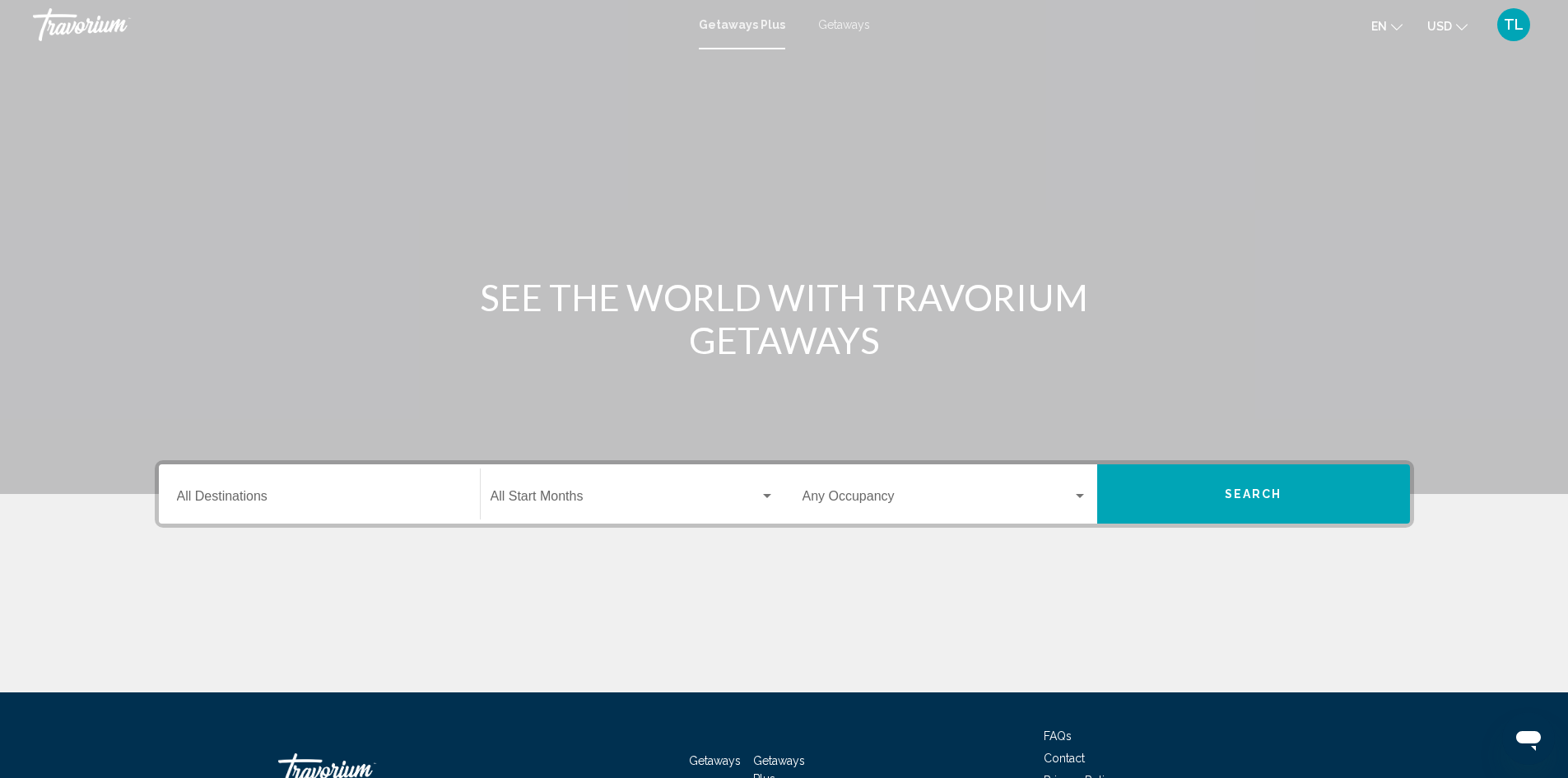
click at [857, 23] on span "Getaways" at bounding box center [844, 24] width 52 height 14
click at [743, 24] on span "Getaways Plus" at bounding box center [738, 24] width 77 height 14
click at [323, 494] on input "Destination All Destinations" at bounding box center [320, 500] width 284 height 14
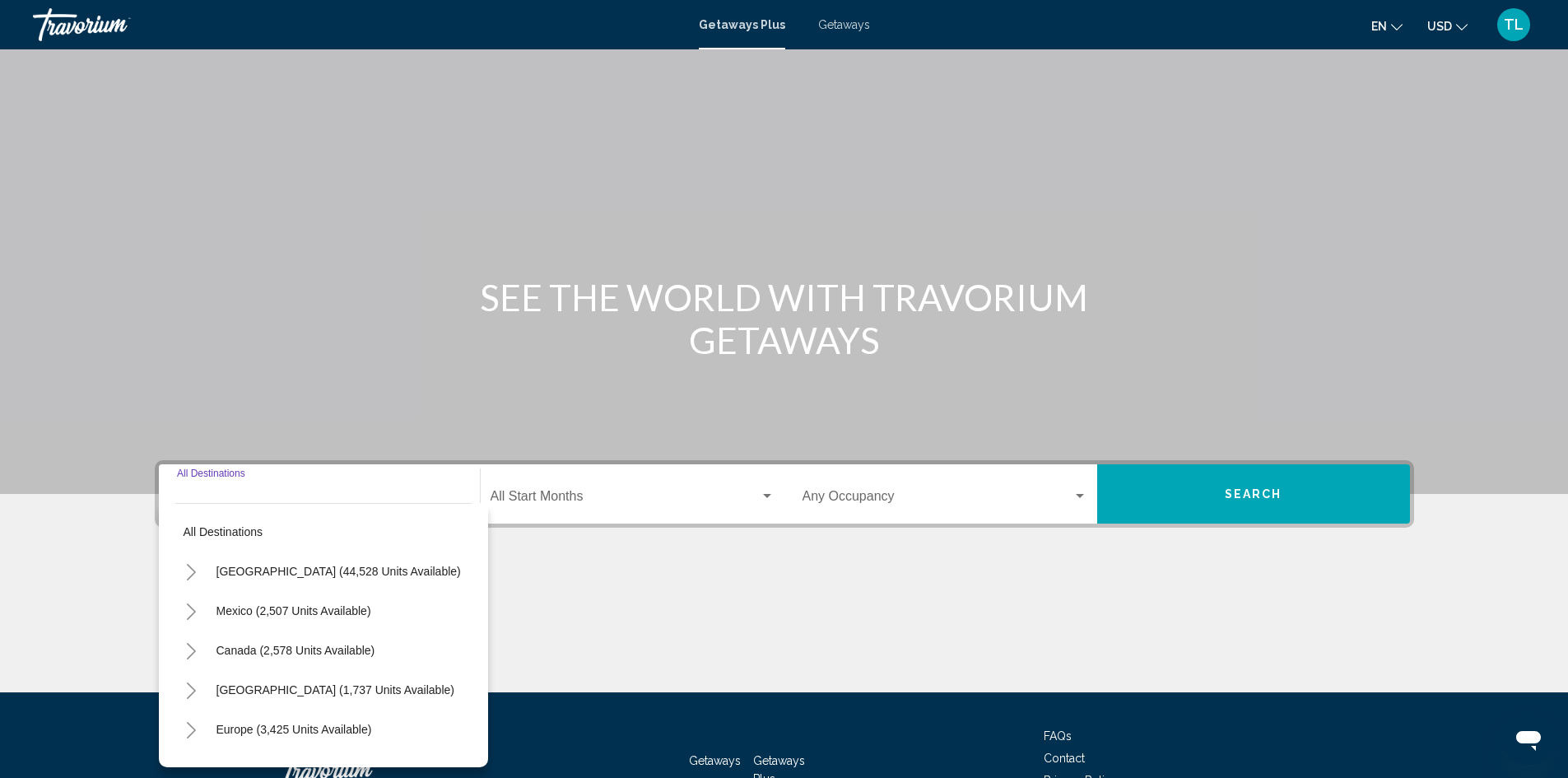
scroll to position [116, 0]
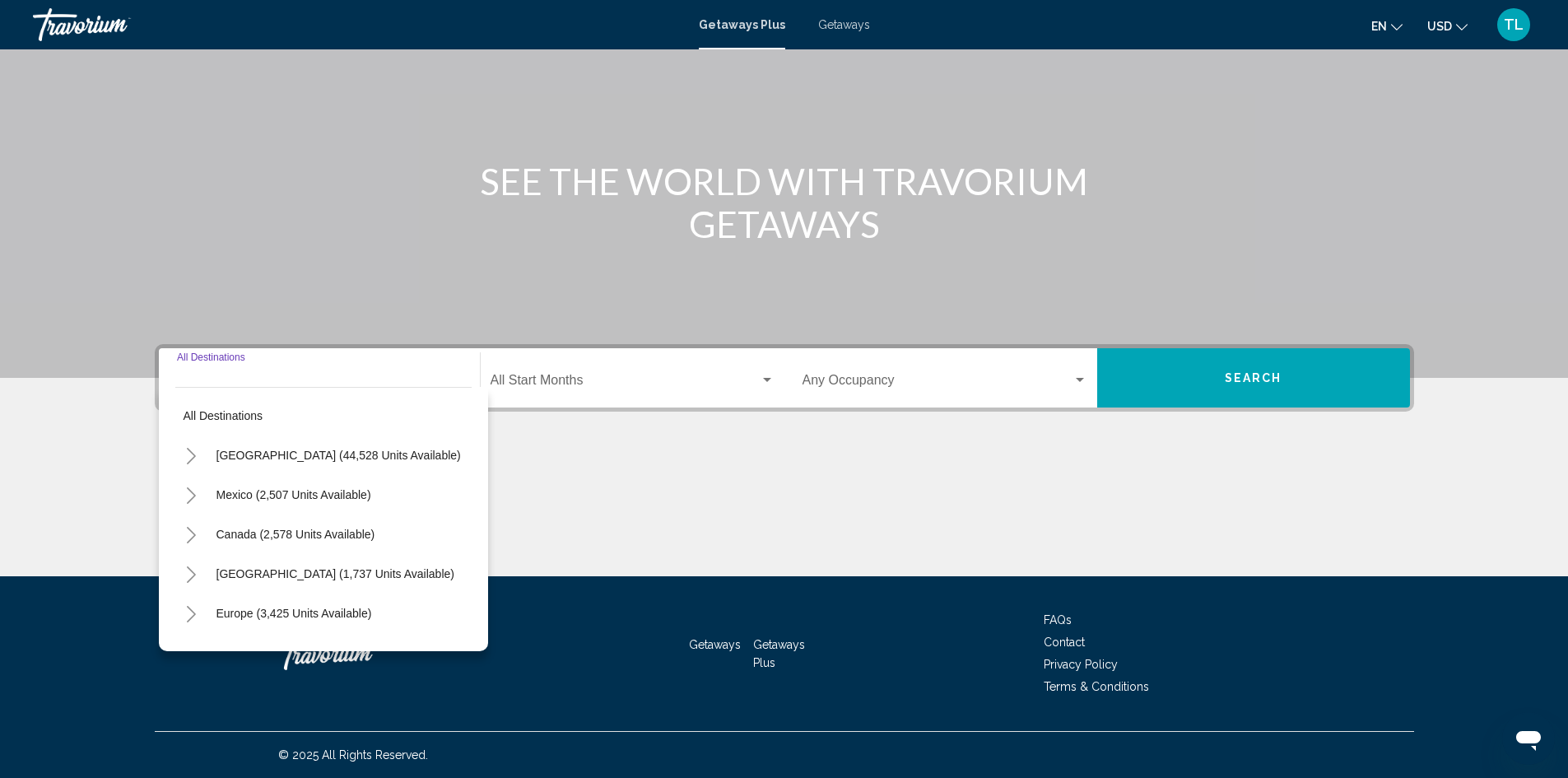
click at [323, 494] on span "Mexico (2,507 units available)" at bounding box center [294, 494] width 155 height 14
type input "**********"
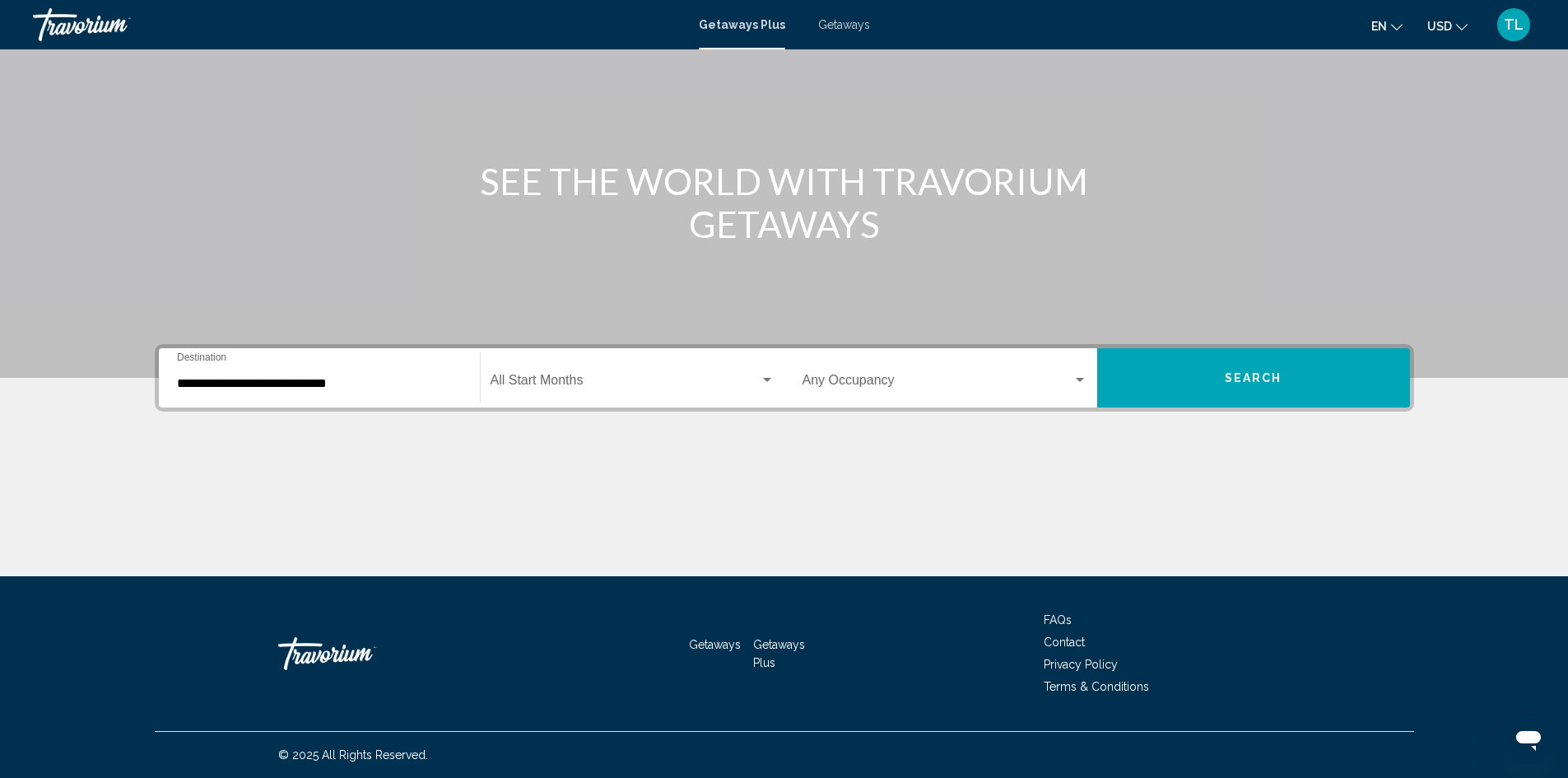
click at [522, 374] on div "Start Month All Start Months" at bounding box center [633, 378] width 284 height 52
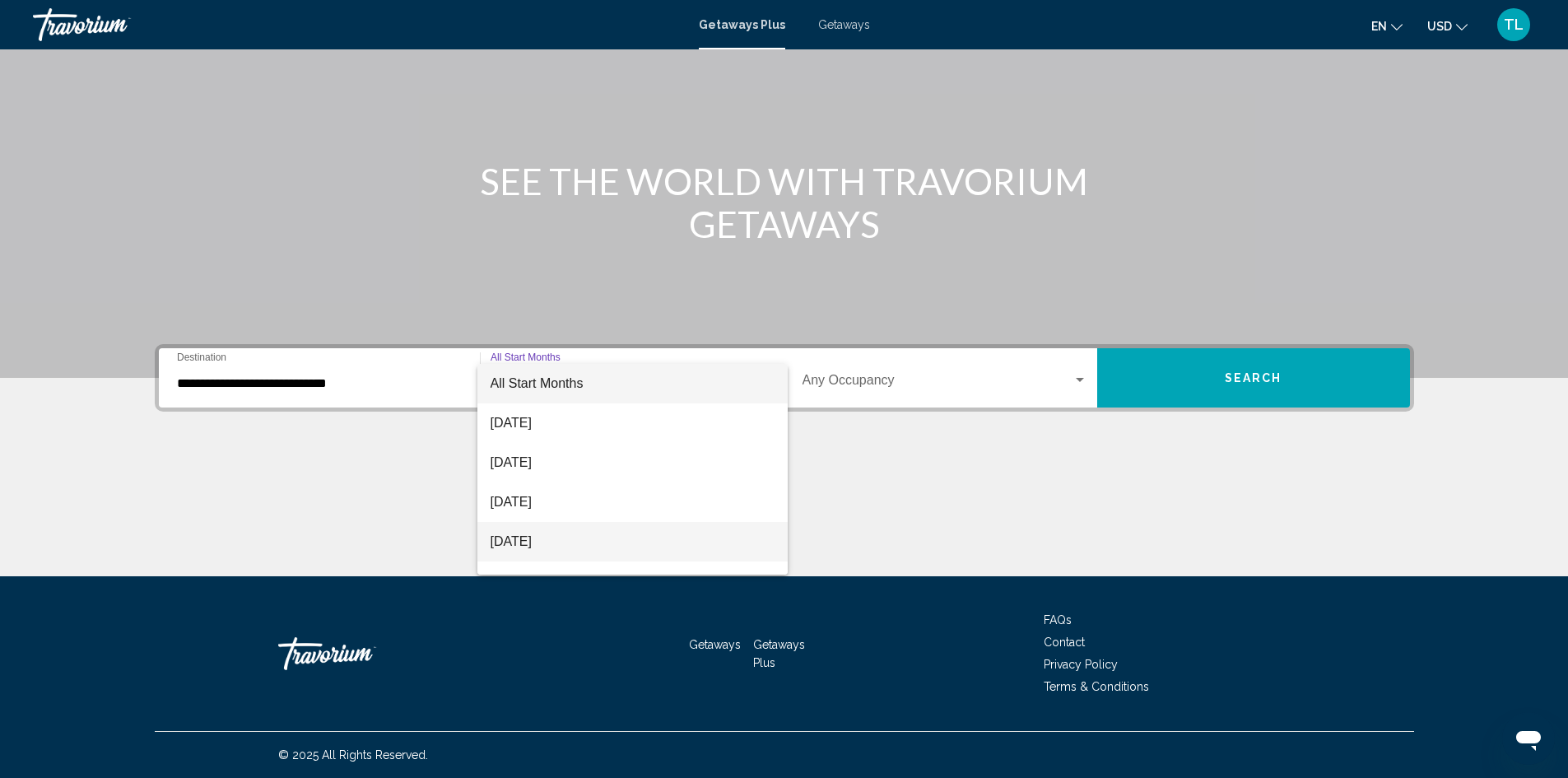
click at [544, 542] on span "[DATE]" at bounding box center [633, 542] width 284 height 40
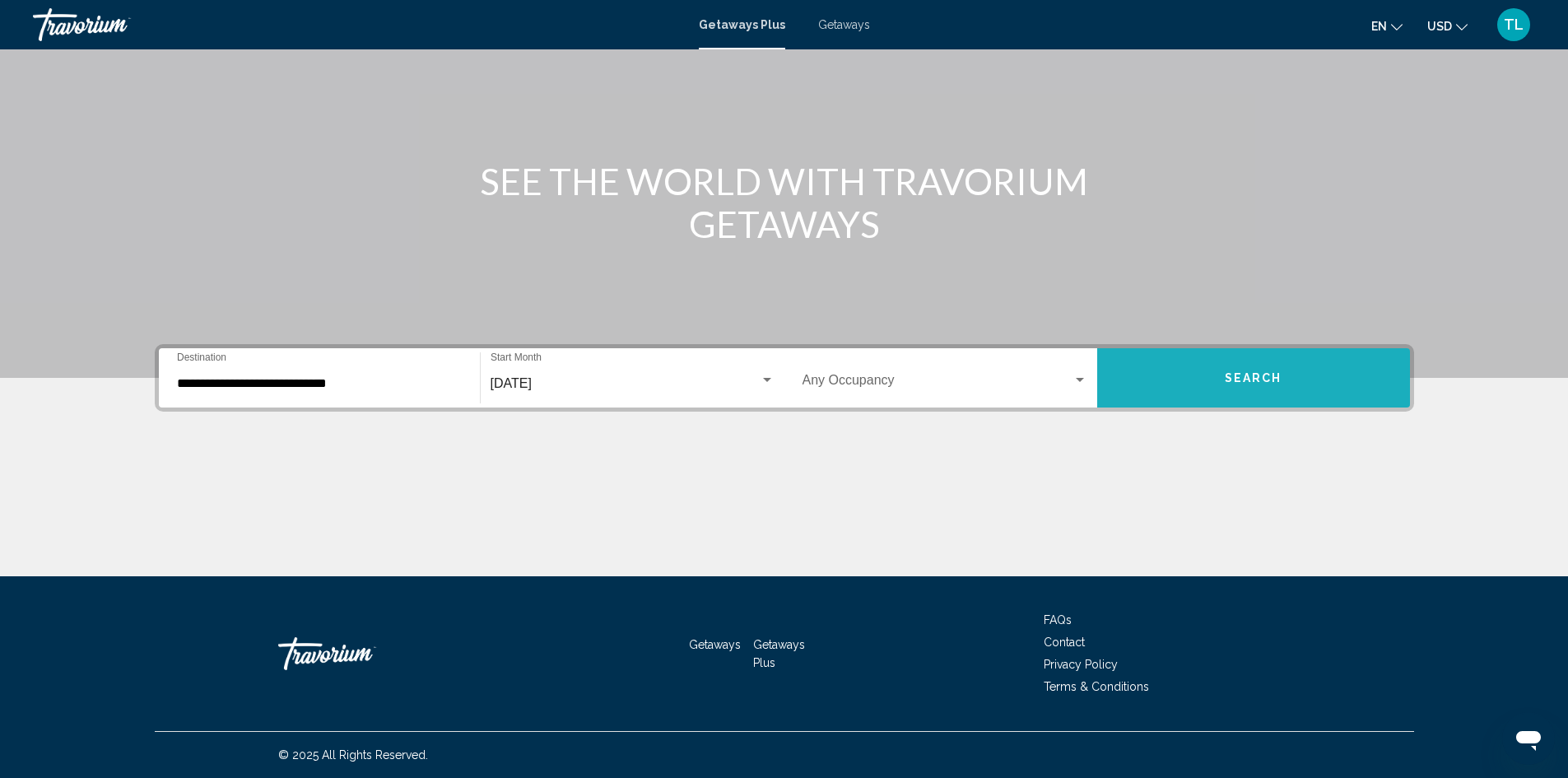
click at [1252, 372] on span "Search" at bounding box center [1254, 378] width 58 height 14
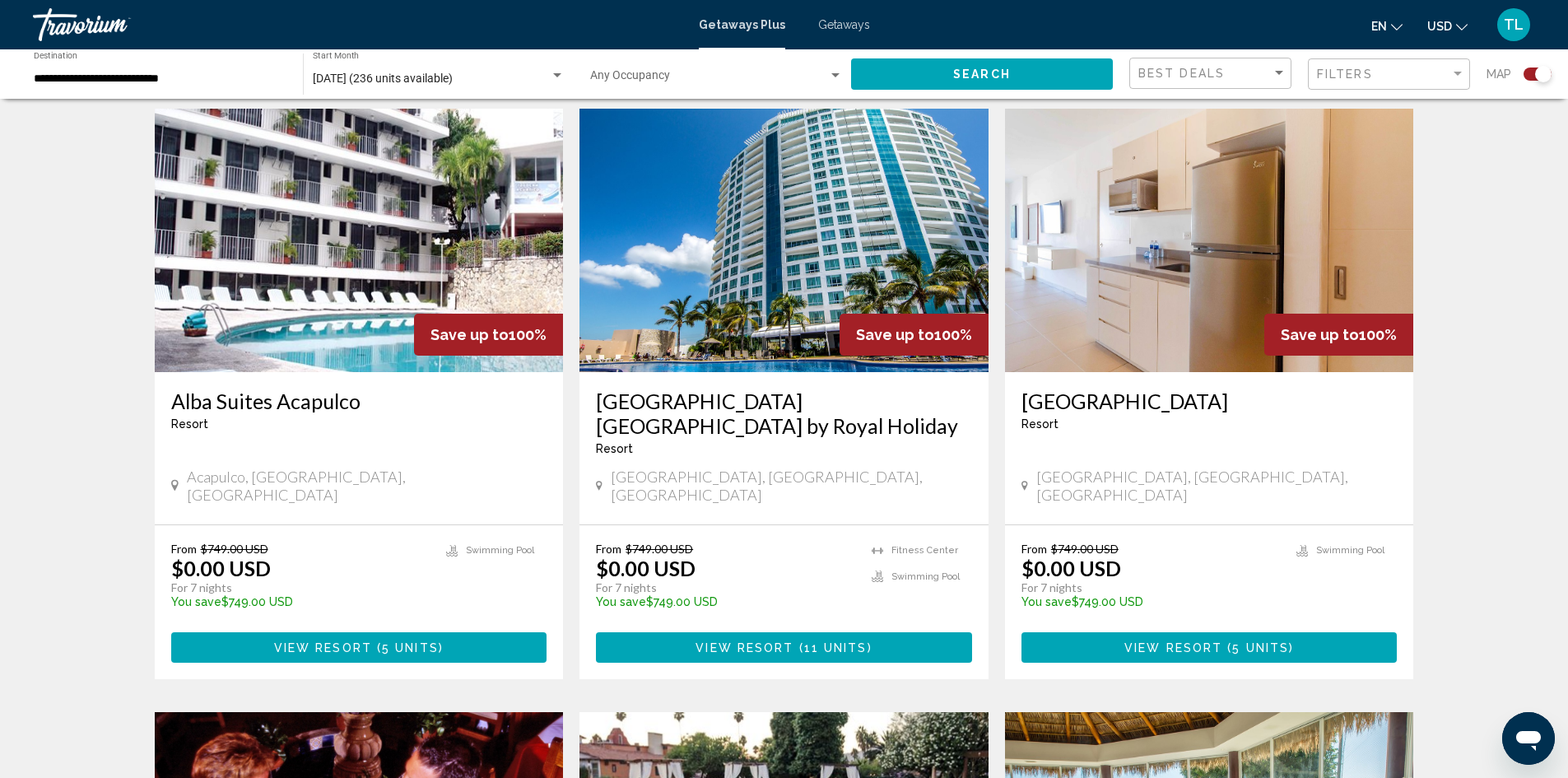
scroll to position [576, 0]
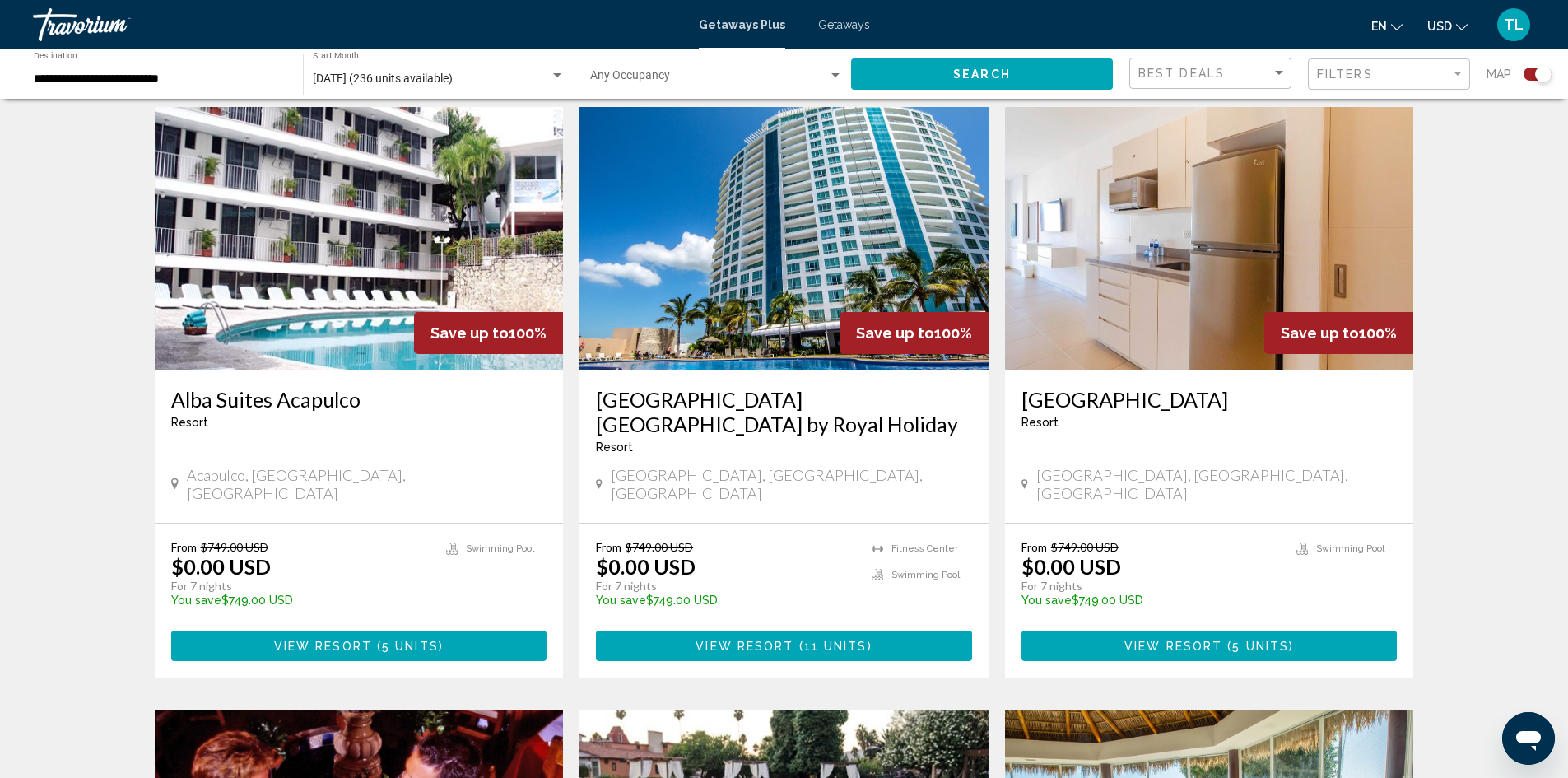
click at [761, 319] on img "Main content" at bounding box center [784, 239] width 410 height 264
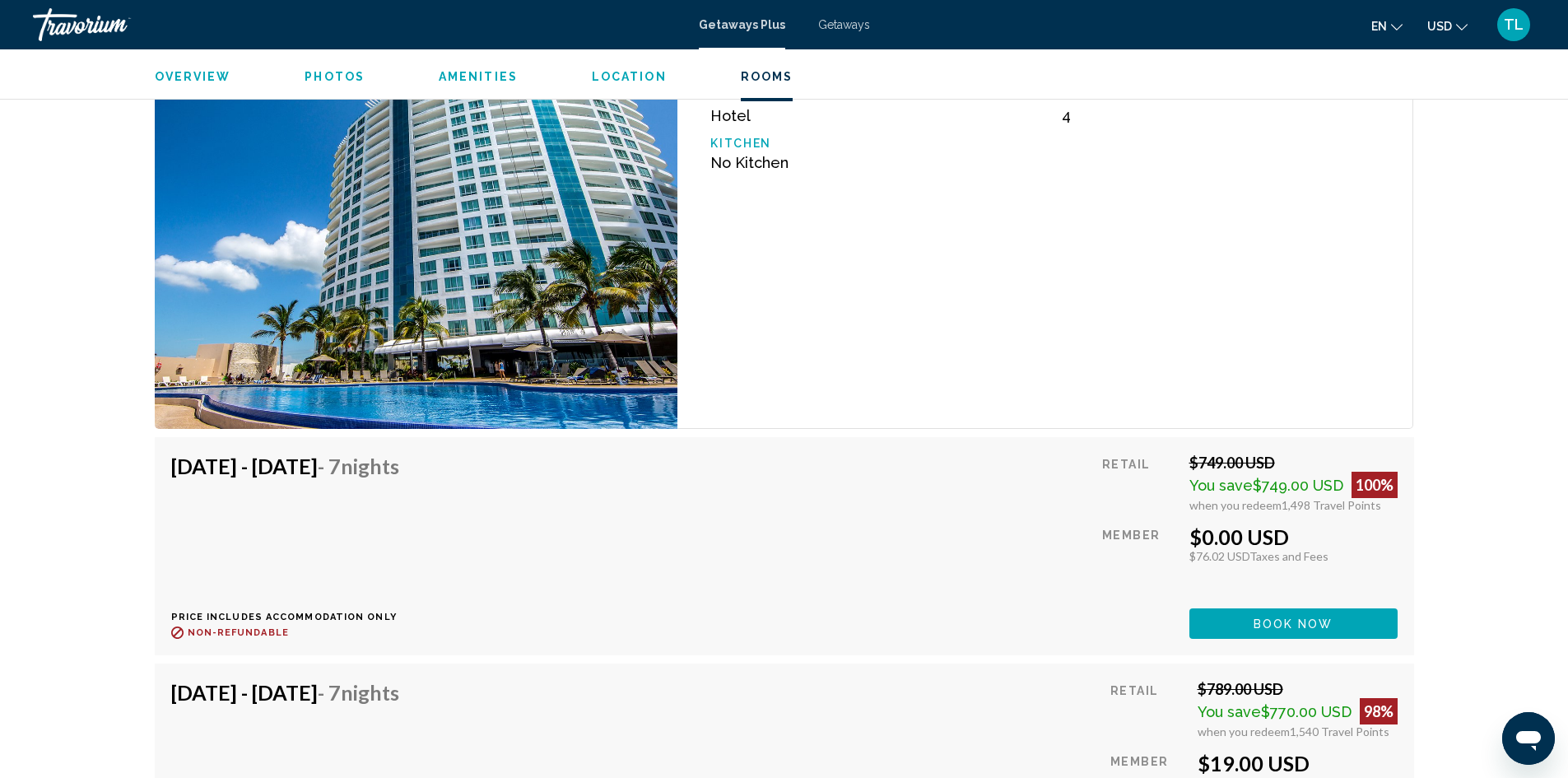
scroll to position [2800, 0]
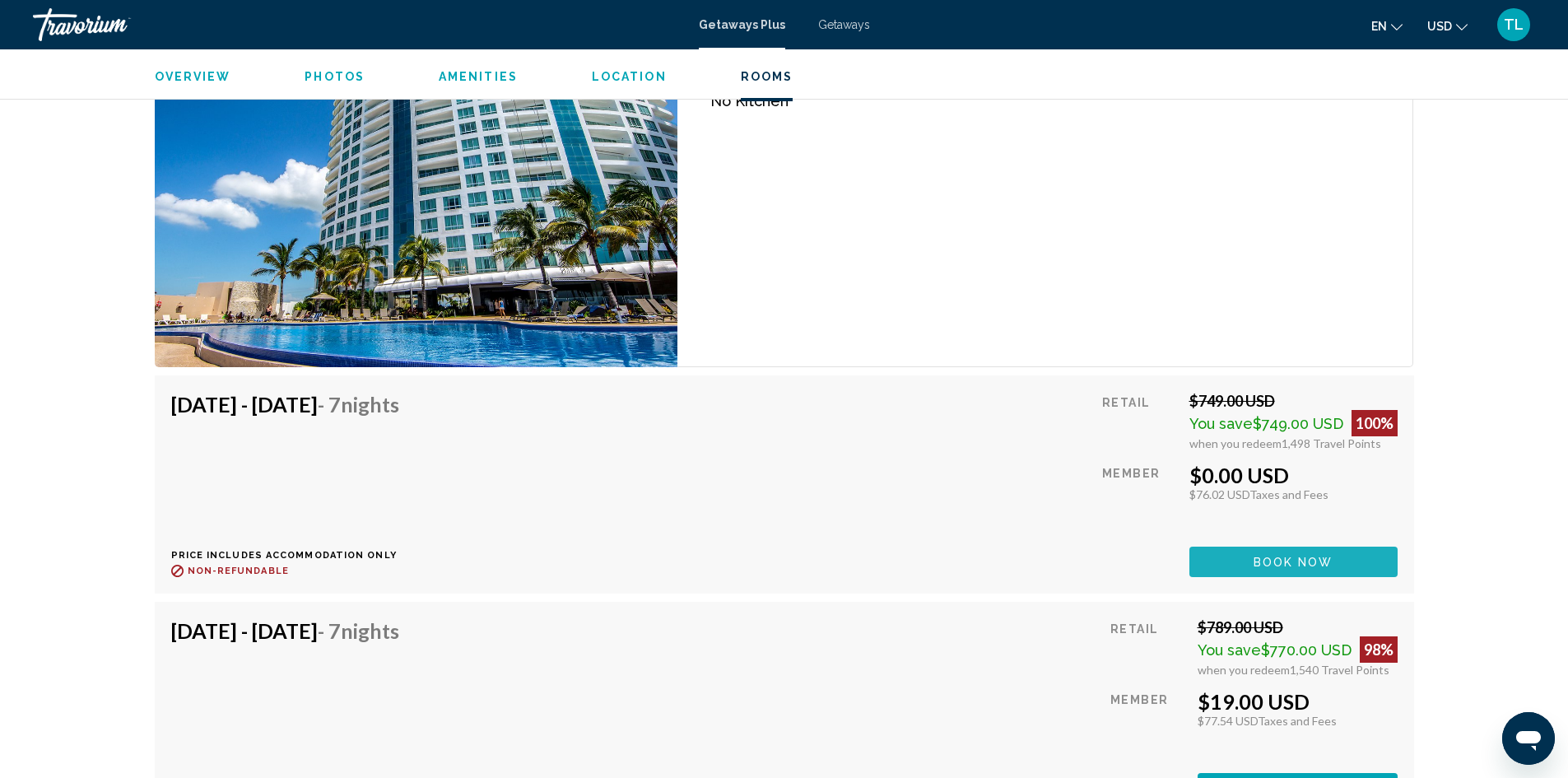
click at [1286, 566] on span "Book now" at bounding box center [1293, 562] width 80 height 14
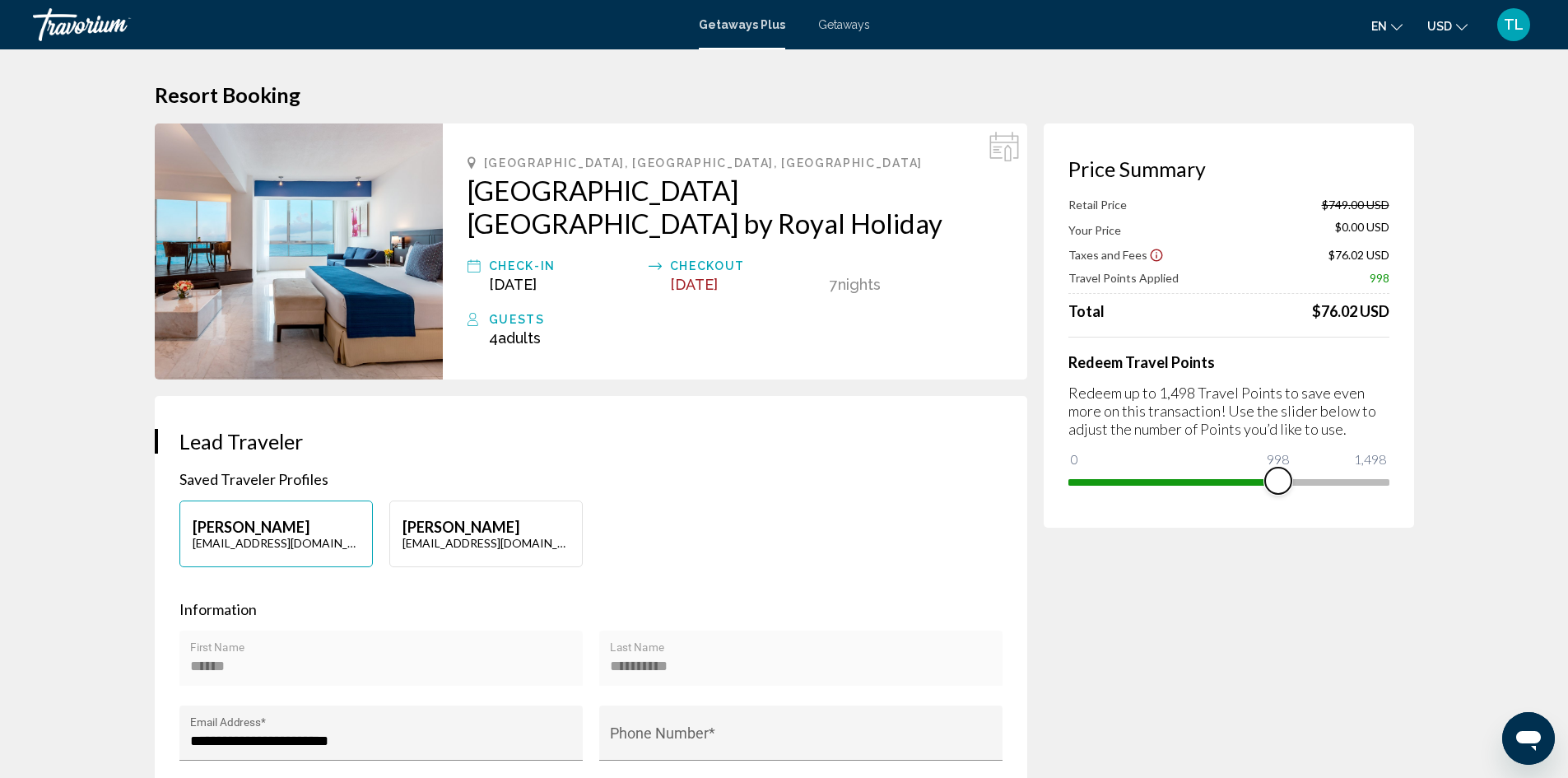
drag, startPoint x: 1374, startPoint y: 485, endPoint x: 1277, endPoint y: 483, distance: 97.0
click at [1277, 483] on span "Main content" at bounding box center [1278, 480] width 26 height 26
drag, startPoint x: 1277, startPoint y: 477, endPoint x: 1228, endPoint y: 485, distance: 49.6
click at [1228, 485] on span "Main content" at bounding box center [1228, 480] width 26 height 26
drag, startPoint x: 1223, startPoint y: 480, endPoint x: 1178, endPoint y: 481, distance: 45.0
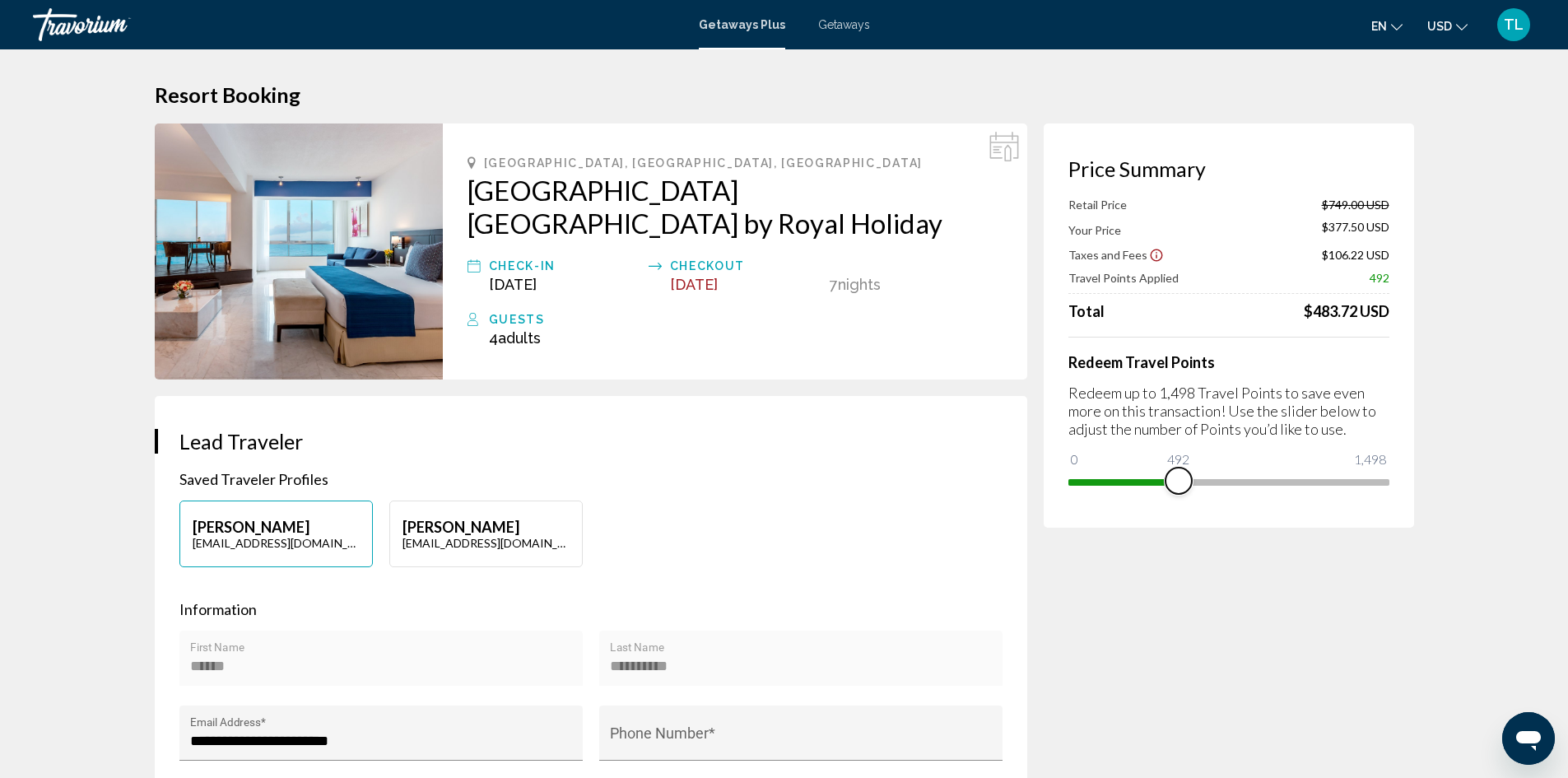
click at [1178, 481] on span "Main content" at bounding box center [1178, 480] width 26 height 26
drag, startPoint x: 1176, startPoint y: 479, endPoint x: 1405, endPoint y: 470, distance: 229.2
click at [1405, 470] on div "Price Summary Retail Price $749.00 USD Your Price $503.00 USD Taxes and Fees $1…" at bounding box center [1230, 325] width 371 height 404
drag, startPoint x: 1375, startPoint y: 483, endPoint x: 1232, endPoint y: 478, distance: 143.1
click at [1232, 478] on span "Main content" at bounding box center [1232, 480] width 26 height 26
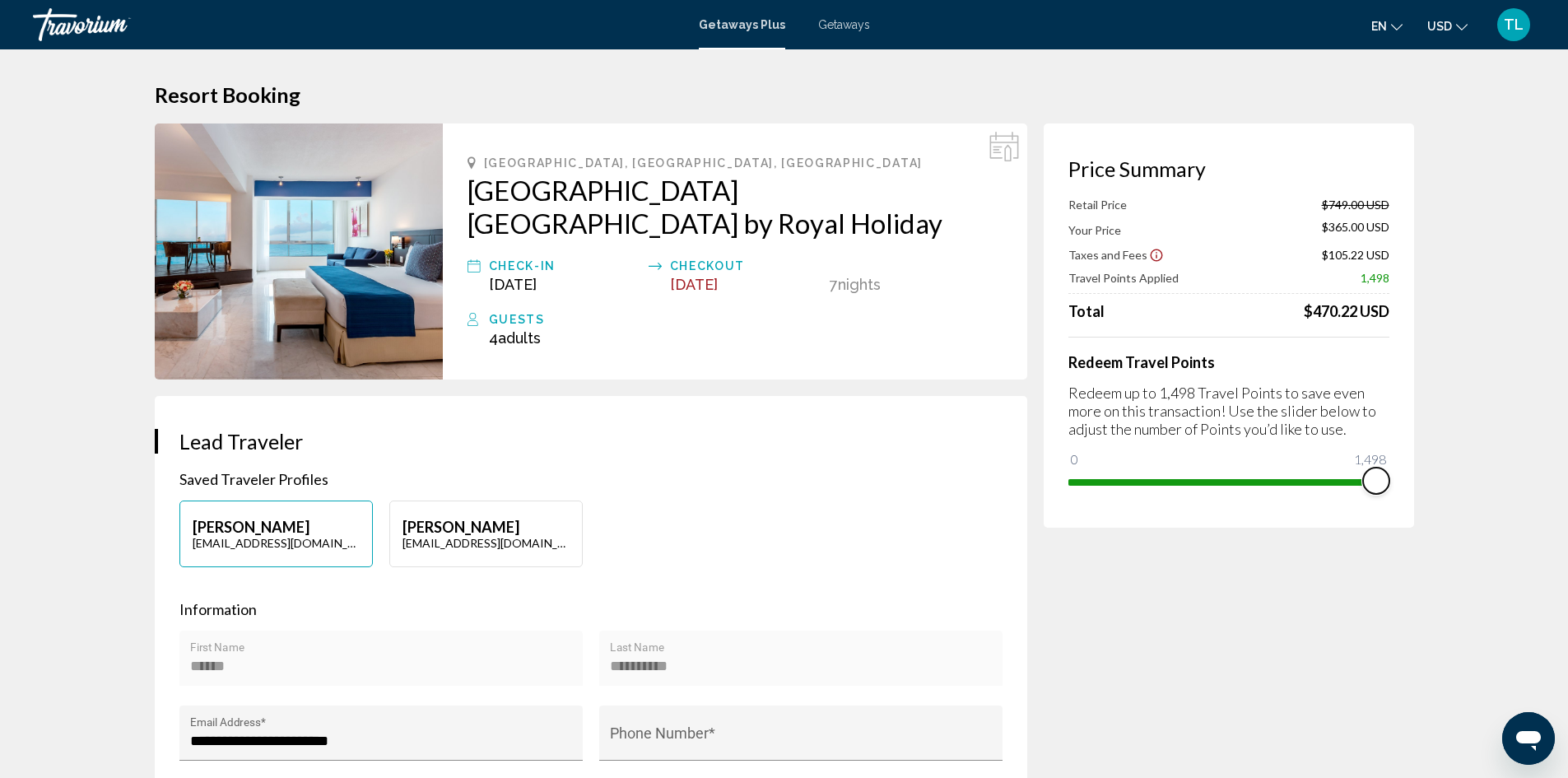
drag, startPoint x: 1234, startPoint y: 481, endPoint x: 1426, endPoint y: 485, distance: 192.0
